Goal: Task Accomplishment & Management: Manage account settings

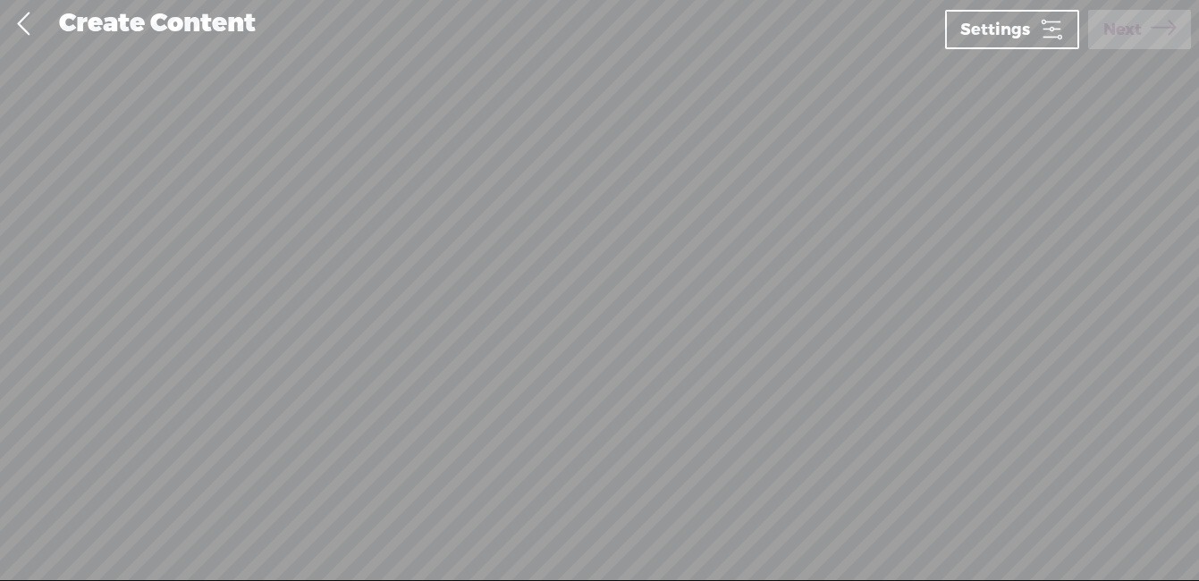
scroll to position [1, 0]
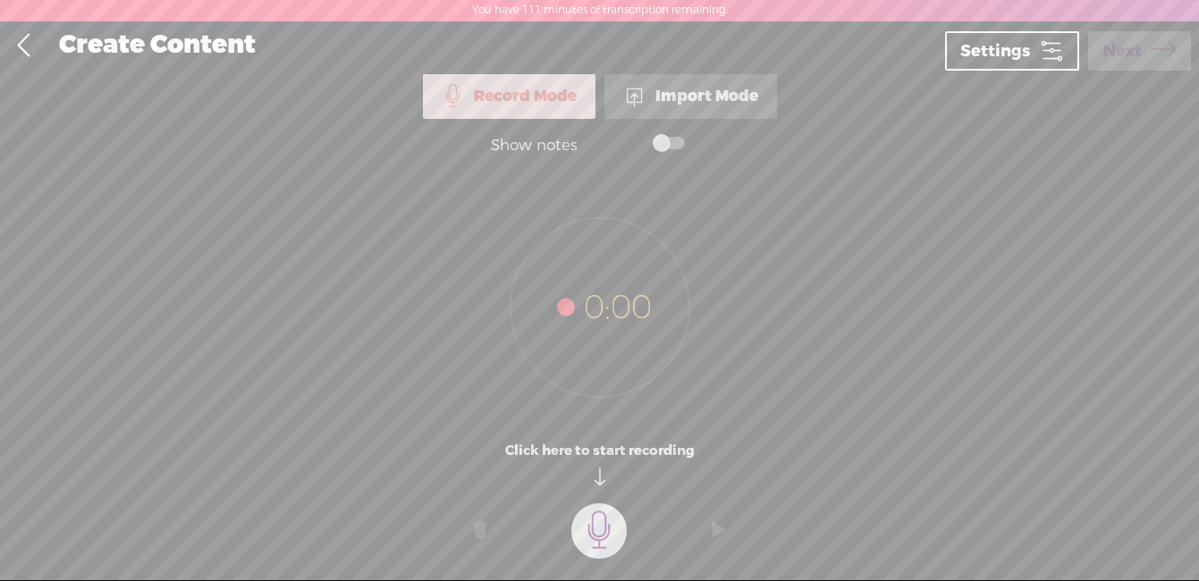
click at [41, 37] on link at bounding box center [23, 45] width 45 height 47
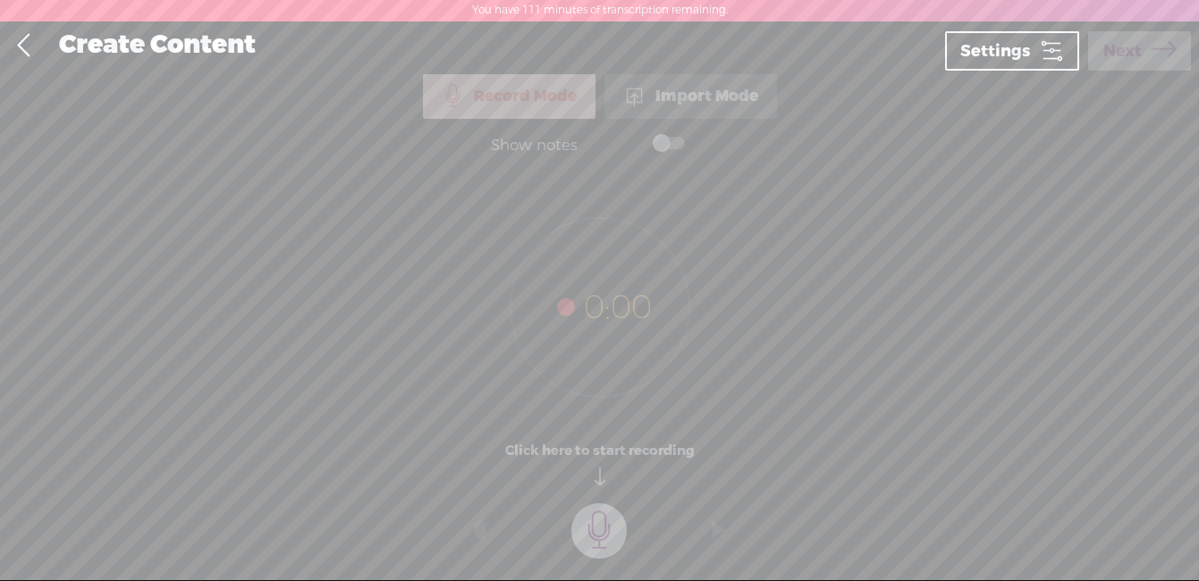
click at [30, 45] on link at bounding box center [23, 45] width 45 height 47
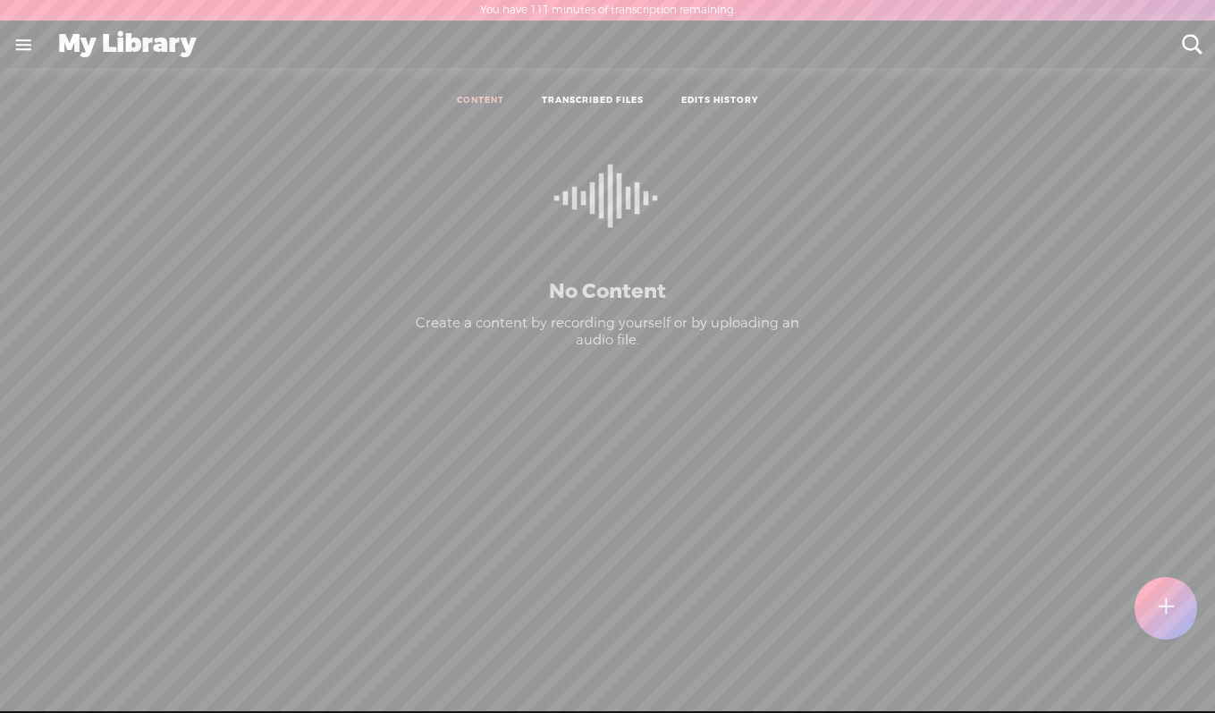
click at [20, 42] on link at bounding box center [23, 44] width 47 height 47
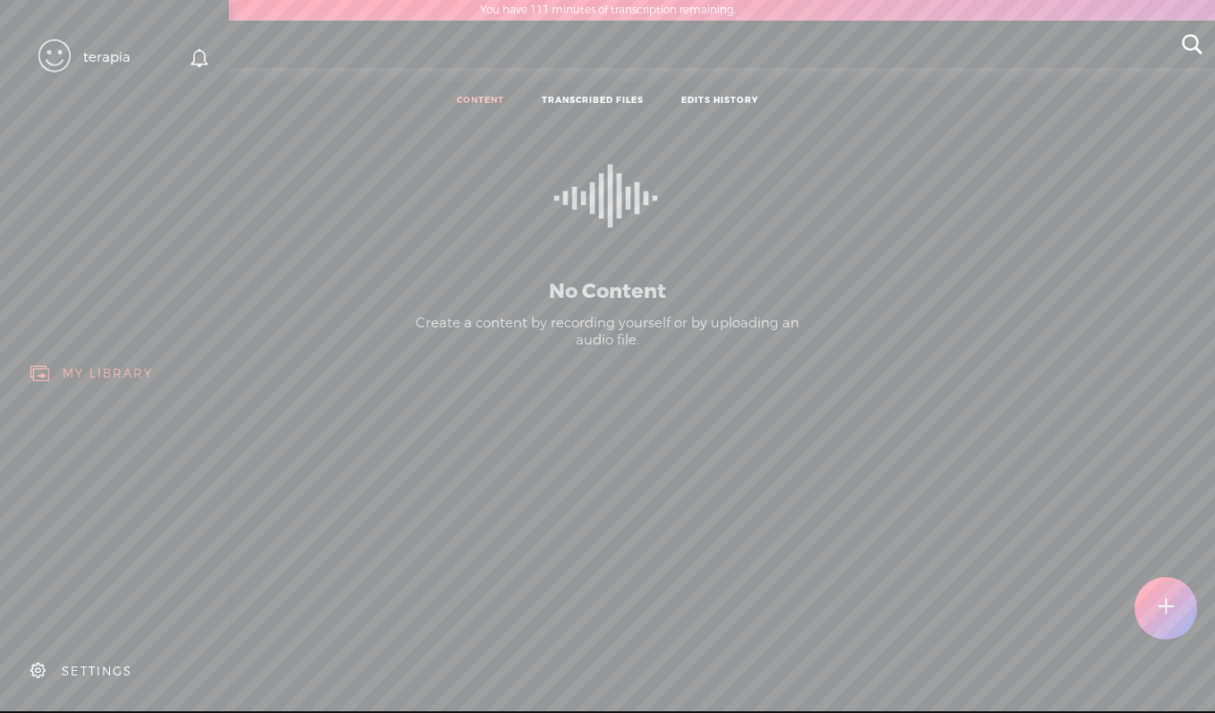
click at [67, 580] on div "SETTINGS" at bounding box center [117, 671] width 209 height 54
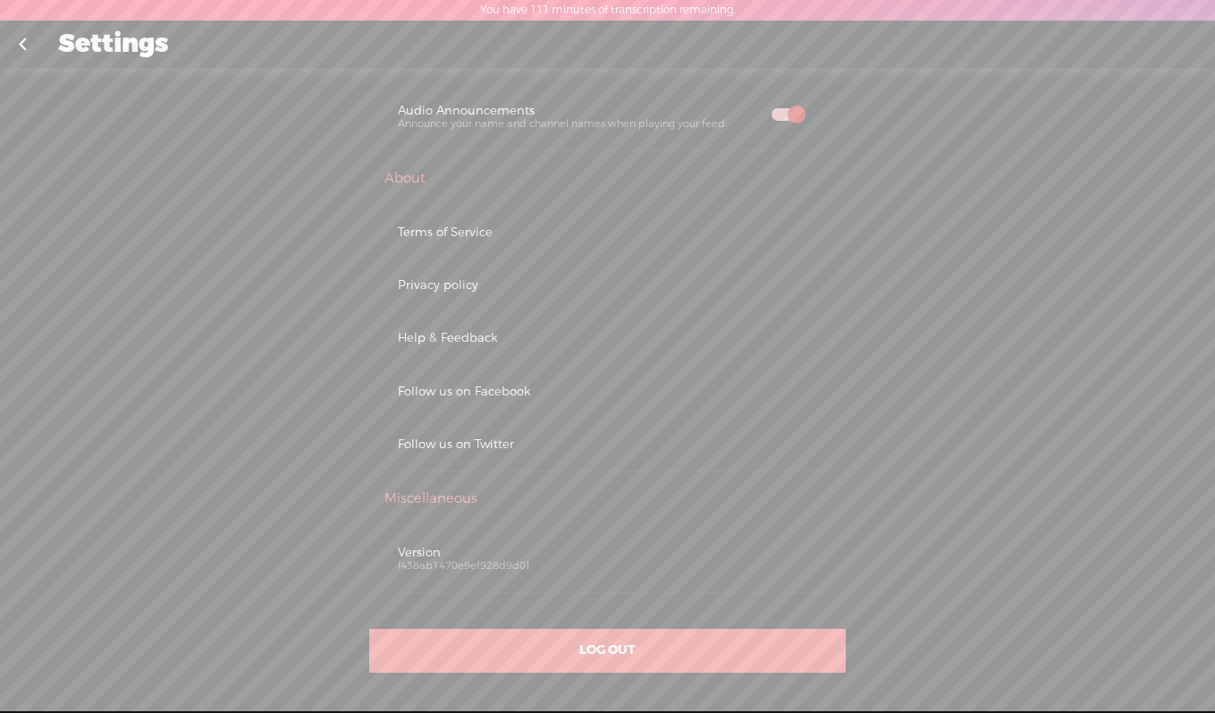
scroll to position [935, 0]
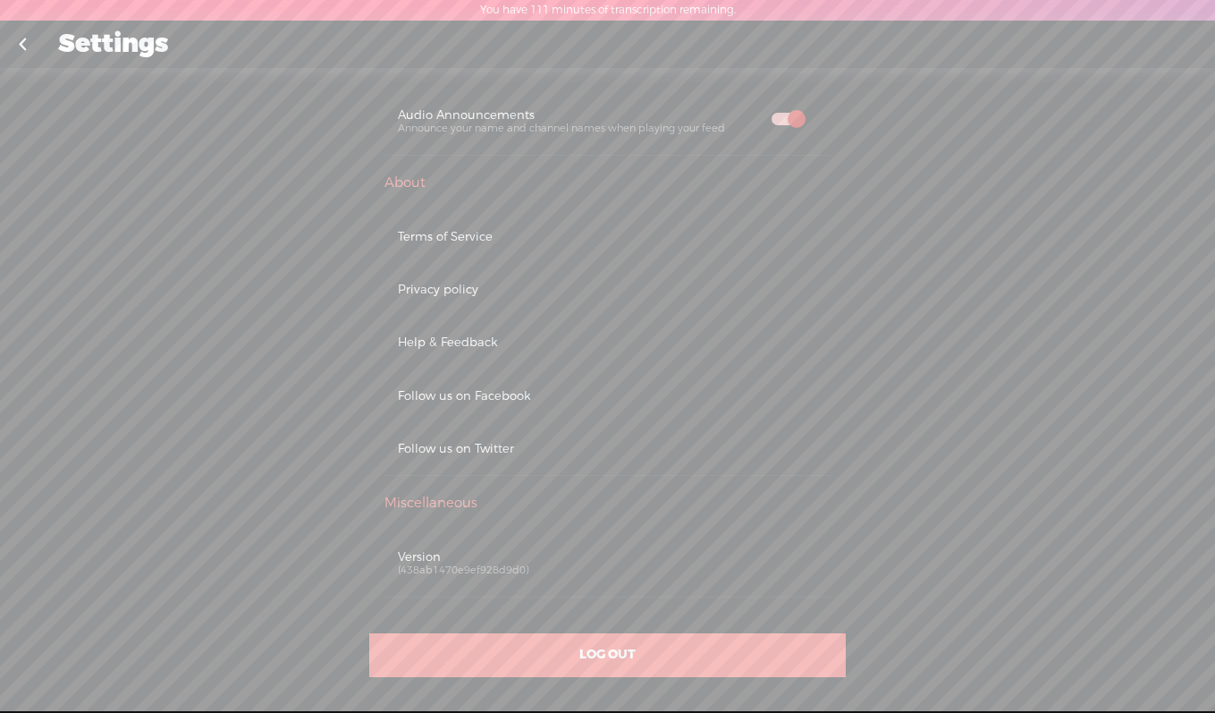
click at [602, 580] on span "LOG OUT" at bounding box center [607, 655] width 56 height 16
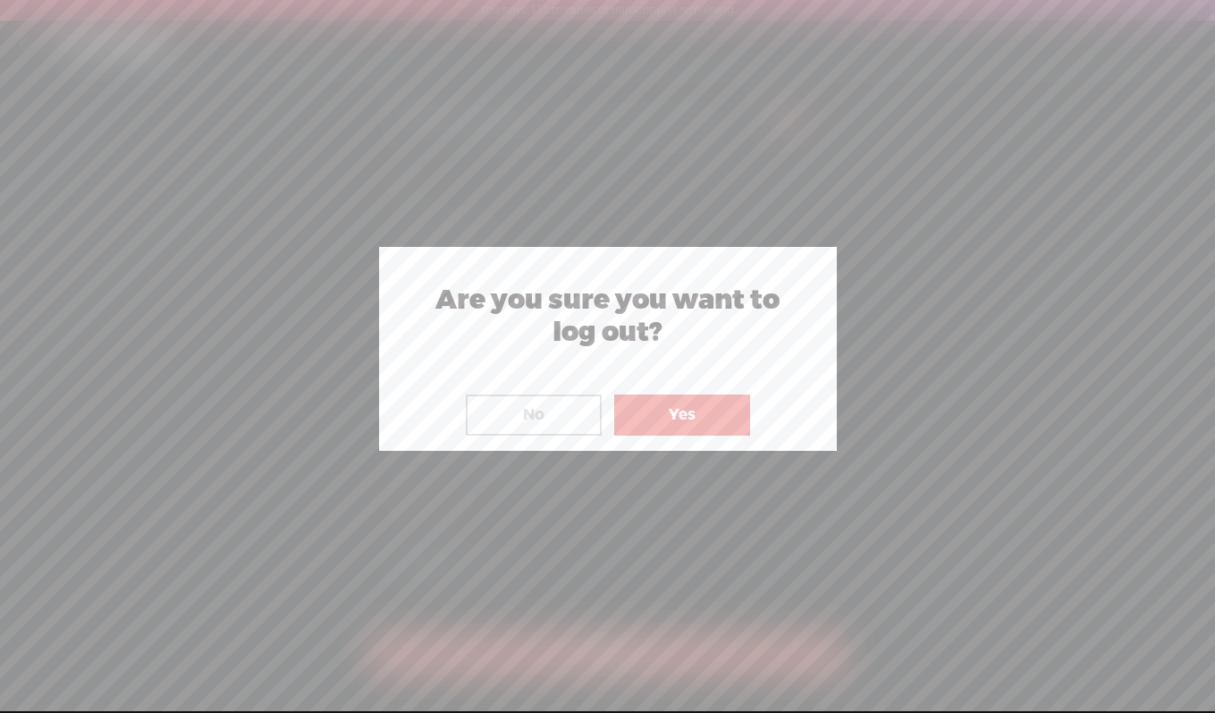
click at [659, 417] on button "Yes" at bounding box center [682, 414] width 136 height 41
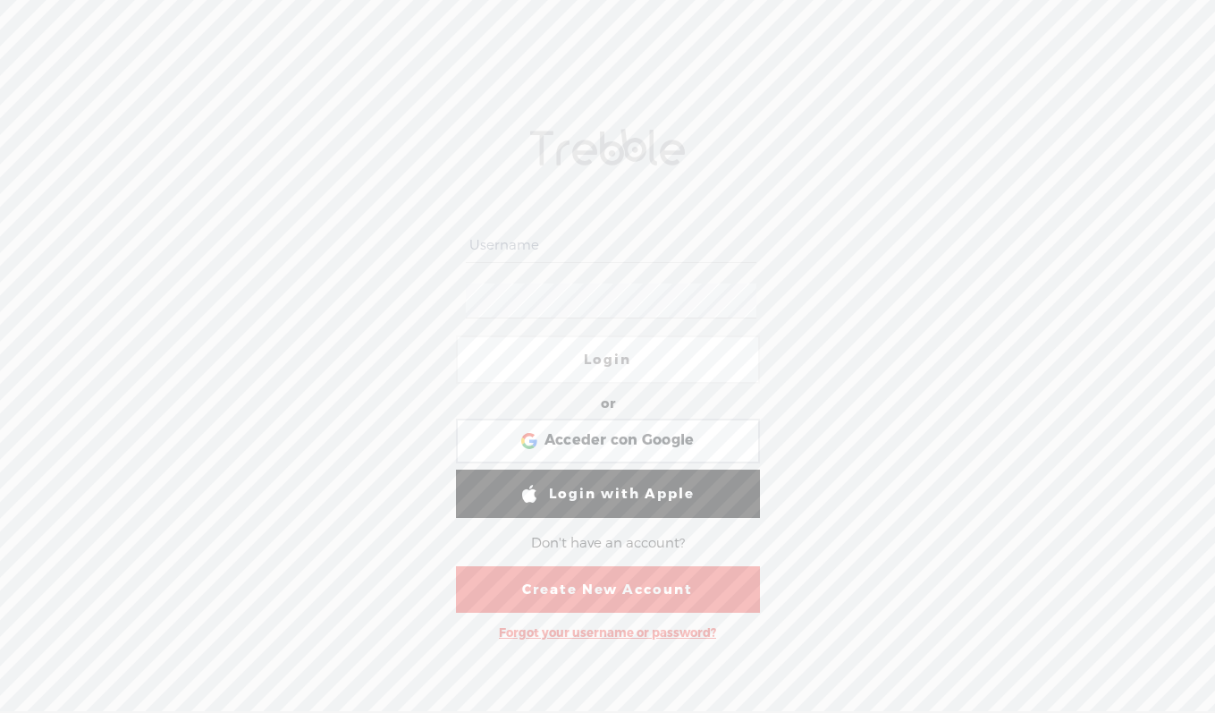
click at [828, 301] on div "Login or Login with Facebook Acceder con Google Acceder con Google. Se abre en …" at bounding box center [607, 380] width 1215 height 664
click at [592, 442] on span "Acceder con Google" at bounding box center [620, 440] width 150 height 19
